Goal: Find specific page/section: Find specific page/section

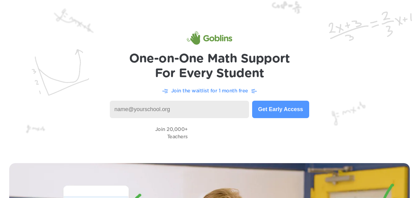
click at [167, 109] on input at bounding box center [179, 109] width 139 height 17
type input "A"
